Goal: Information Seeking & Learning: Learn about a topic

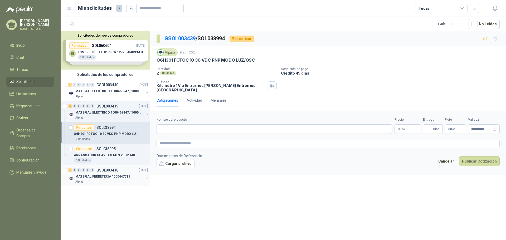
click at [127, 184] on div "4 0 0 0 0 0 GSOL003438 [DATE] MATERIAL FERRETERIA 1000447711 Alpina" at bounding box center [105, 175] width 89 height 21
click at [118, 175] on p "MATERIAL FERRETERIA 1000447711" at bounding box center [102, 176] width 55 height 5
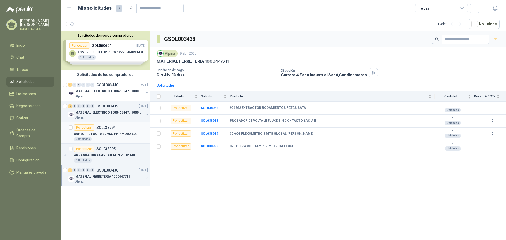
click at [121, 130] on div "Por cotizar SOL038994" at bounding box center [111, 127] width 74 height 6
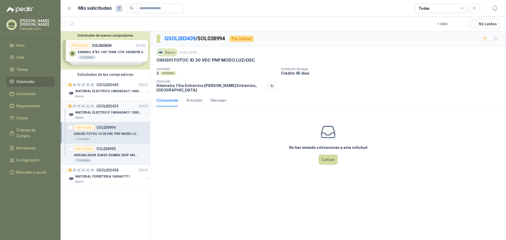
click at [121, 107] on div "2 0 0 0 0 0 GSOL003439 [DATE]" at bounding box center [108, 106] width 81 height 6
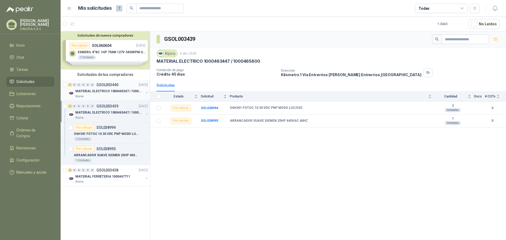
click at [119, 90] on p "MATERIAL ELECTRICO 1000465247 / 1000466995" at bounding box center [108, 91] width 66 height 5
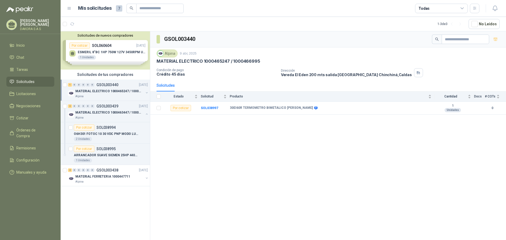
click at [23, 79] on span "Solicitudes" at bounding box center [25, 82] width 18 height 6
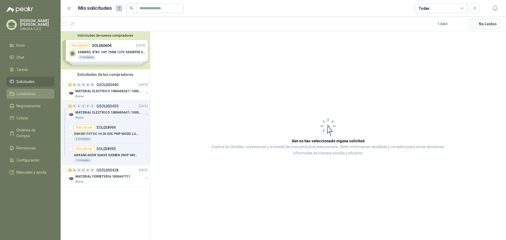
click at [25, 91] on span "Licitaciones" at bounding box center [26, 94] width 20 height 6
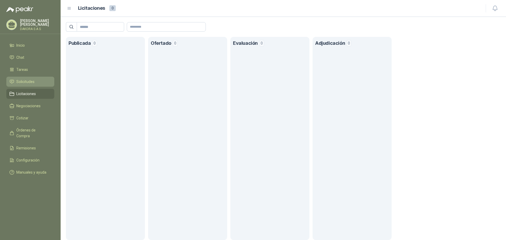
click at [27, 81] on span "Solicitudes" at bounding box center [25, 82] width 18 height 6
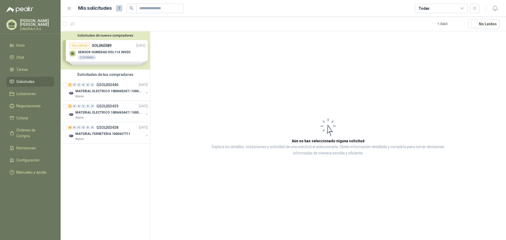
click at [128, 34] on button "Solicitudes de nuevos compradores" at bounding box center [105, 35] width 85 height 4
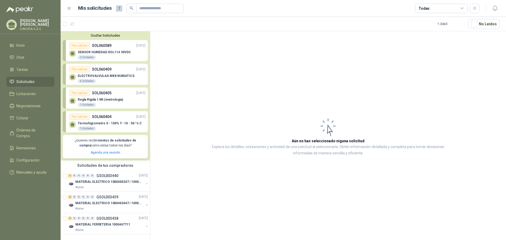
click at [126, 114] on div "Por cotizar SOL060404 [DATE]" at bounding box center [107, 117] width 76 height 6
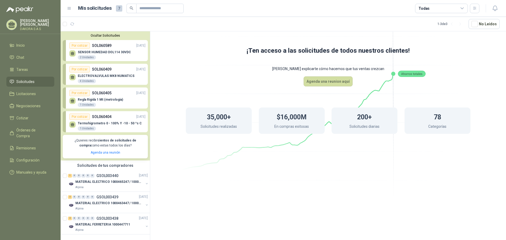
click at [125, 99] on div "Regla Rigida 1 Mt (metrologia) 1 Unidades" at bounding box center [107, 101] width 76 height 11
click at [118, 75] on p "ELECTROVALVULAS MK8 NUMATICS" at bounding box center [106, 76] width 57 height 4
click at [113, 48] on div "Por cotizar SOL060589 [DATE]" at bounding box center [107, 45] width 76 height 6
click at [84, 46] on div "Por cotizar" at bounding box center [79, 45] width 21 height 6
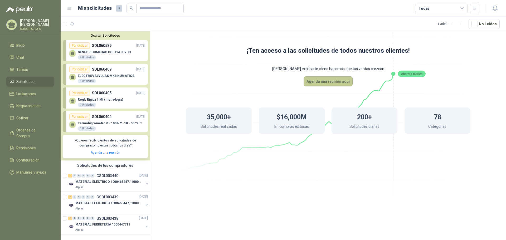
click at [312, 83] on button "Agenda una reunion aquí" at bounding box center [328, 81] width 49 height 10
click at [114, 55] on div "SENSOR HUMEDAD DOL114 30VDC 2 Unidades" at bounding box center [104, 54] width 53 height 9
